Goal: Navigation & Orientation: Find specific page/section

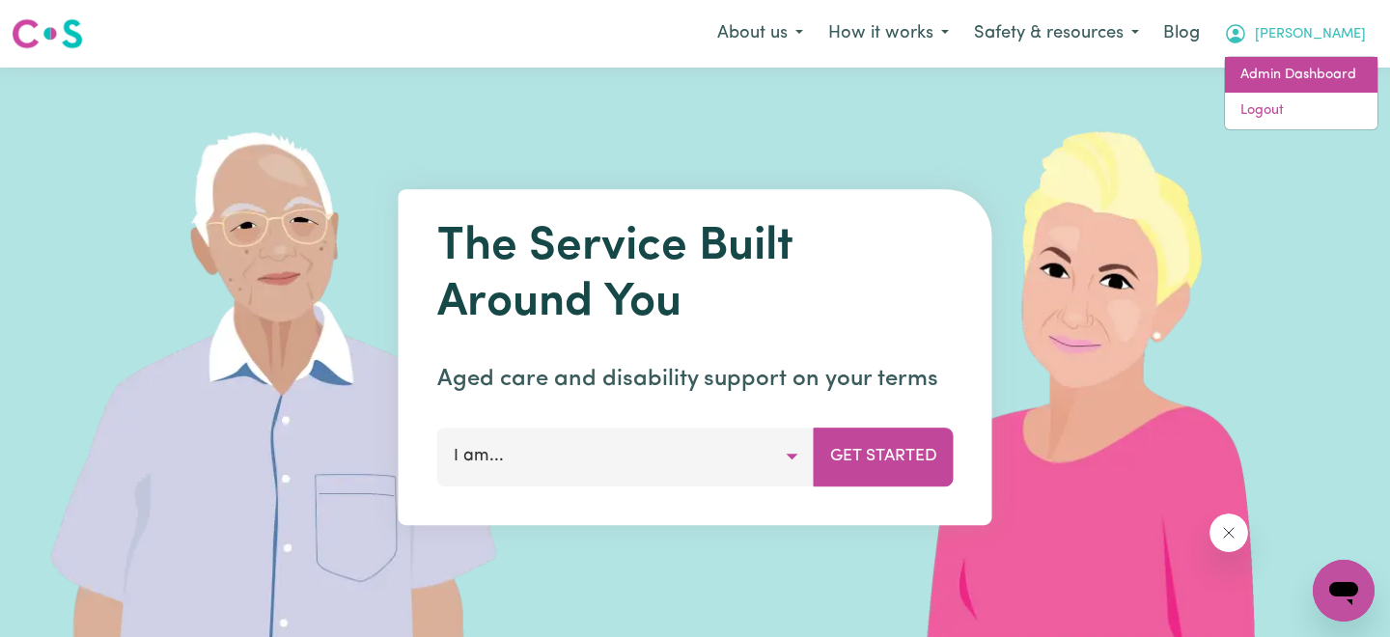
click at [1308, 71] on link "Admin Dashboard" at bounding box center [1301, 75] width 152 height 37
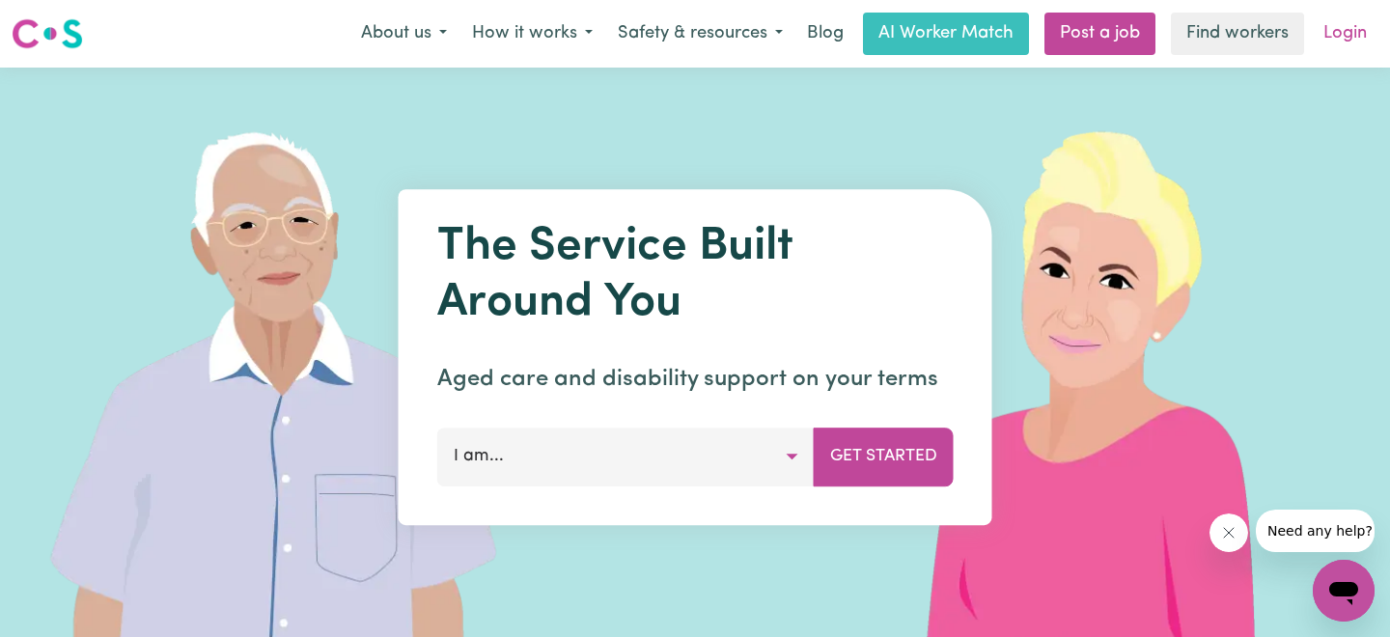
click at [1362, 34] on link "Login" at bounding box center [1345, 34] width 67 height 42
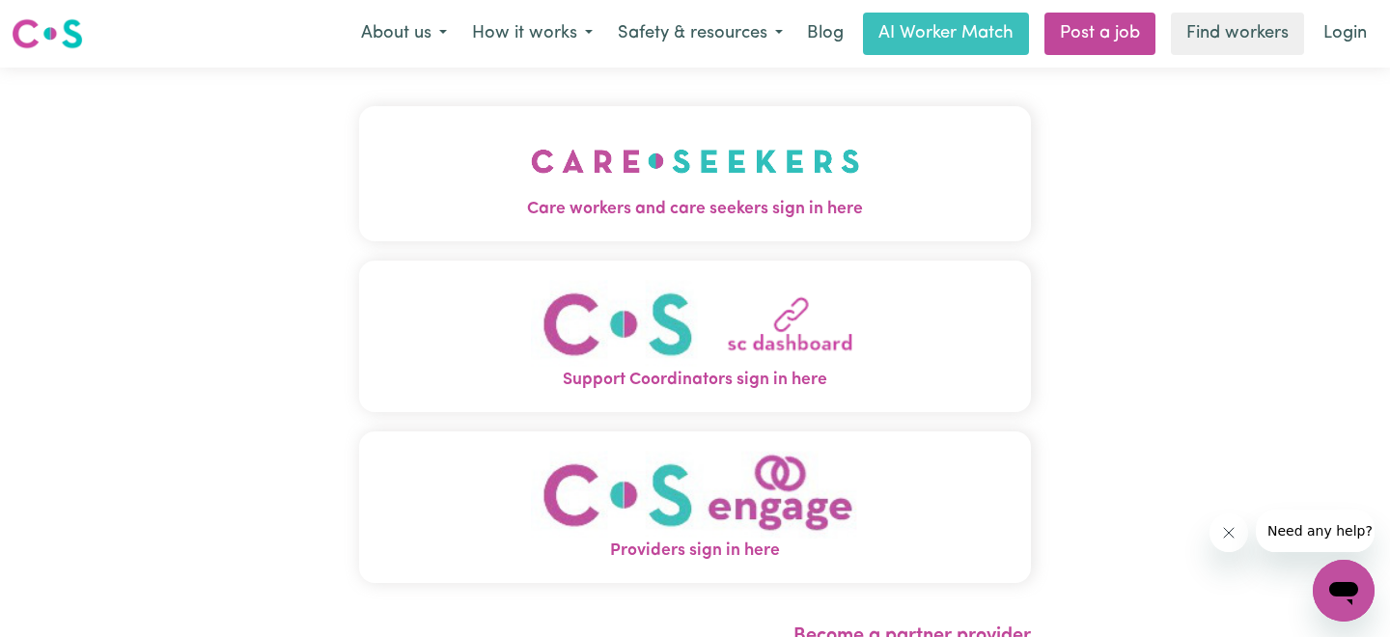
click at [798, 500] on img "Providers sign in here" at bounding box center [695, 495] width 329 height 88
